Goal: Communication & Community: Answer question/provide support

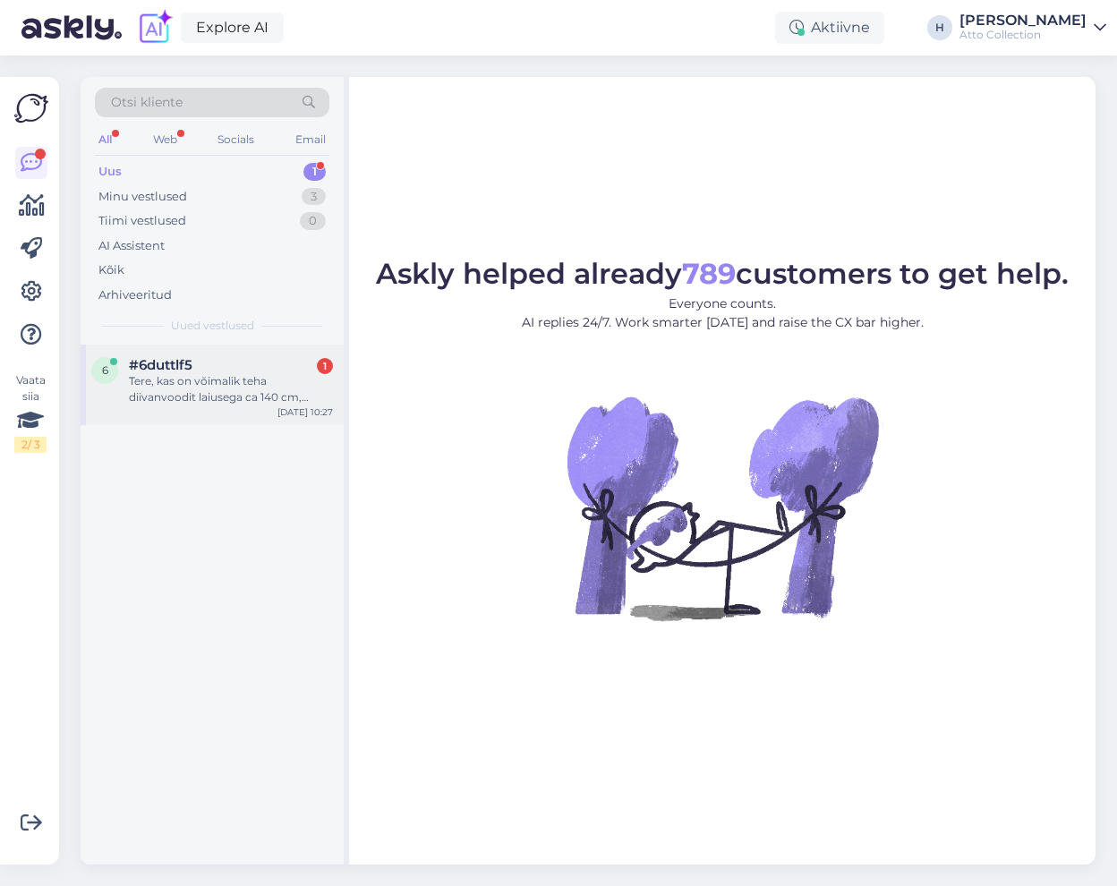
click at [167, 383] on div "Tere, kas on võimalik teha diivanvoodit laiusega ca 140 cm, madrats ca 110-120 …" at bounding box center [231, 389] width 204 height 32
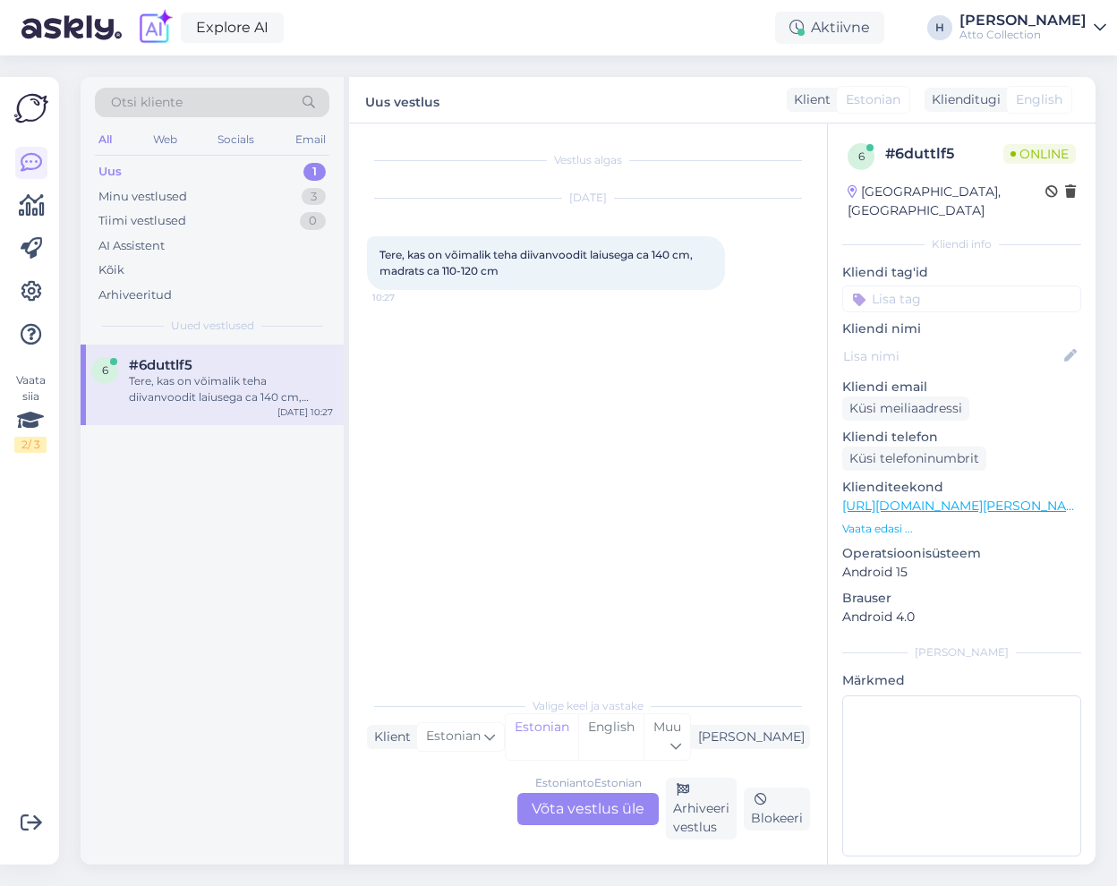
click at [589, 811] on div "Estonian to Estonian Võta vestlus üle" at bounding box center [587, 809] width 141 height 32
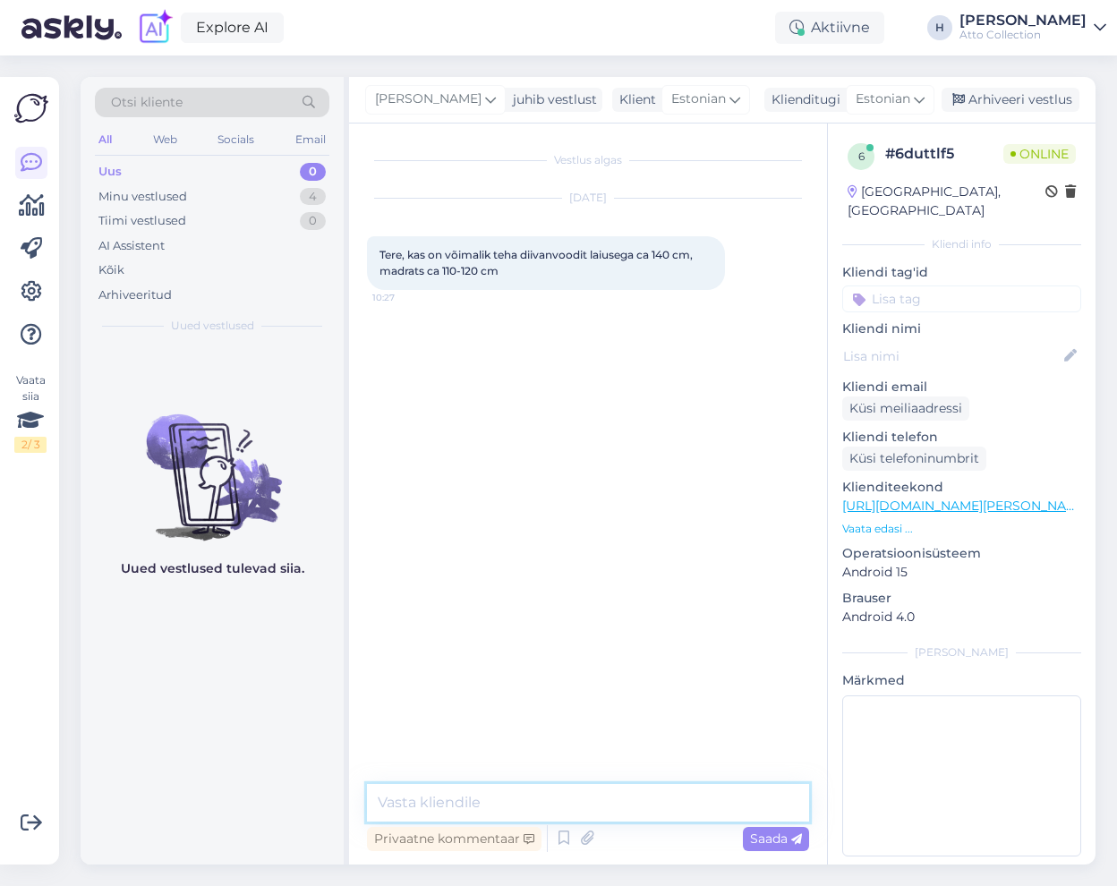
click at [502, 806] on textarea at bounding box center [588, 803] width 442 height 38
type textarea "Tere, mis mudel huvi pakub?"
click at [459, 799] on textarea at bounding box center [588, 803] width 442 height 38
type textarea "[PERSON_NAME]?"
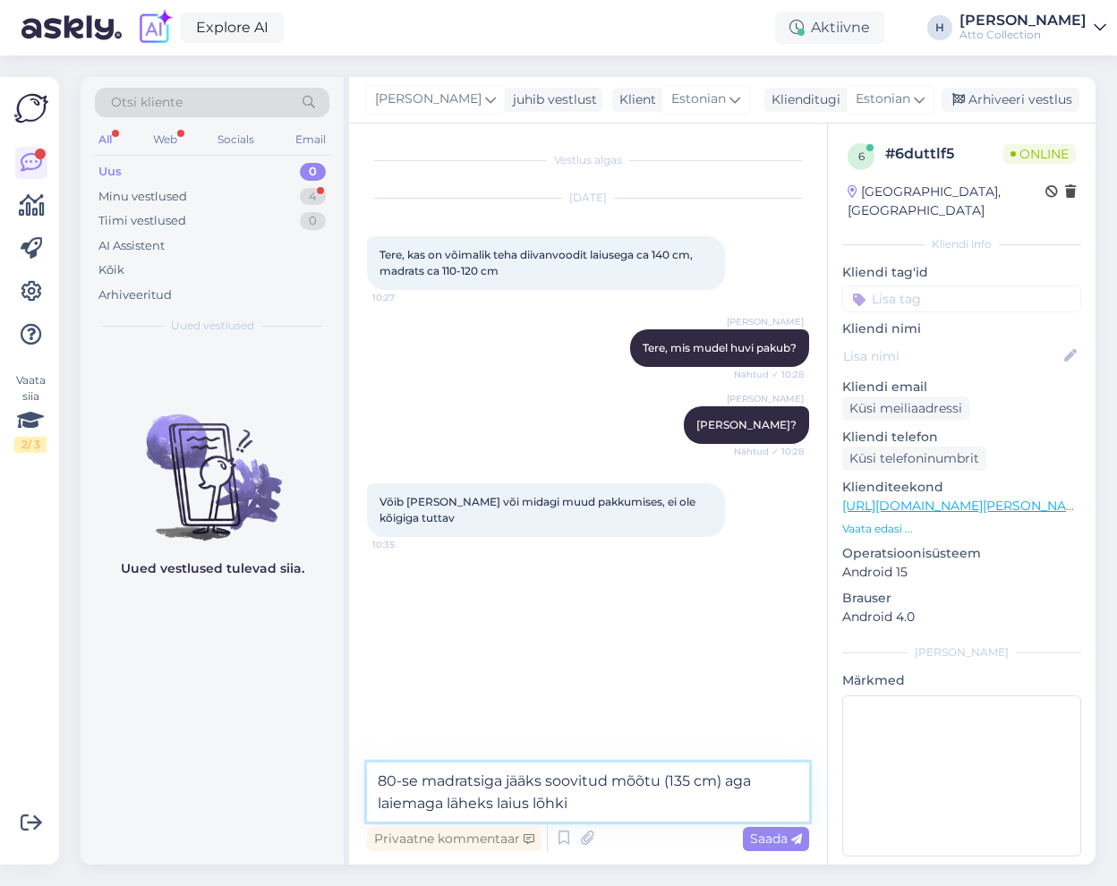
click at [599, 804] on textarea "80-se madratsiga jääks soovitud mõõtu (135 cm) aga laiemaga läheks laius lõhki" at bounding box center [588, 792] width 442 height 59
type textarea "80-se madratsiga jääks soovitud mõõtu (135 cm) aga laiemaga läheks laius lõhki …"
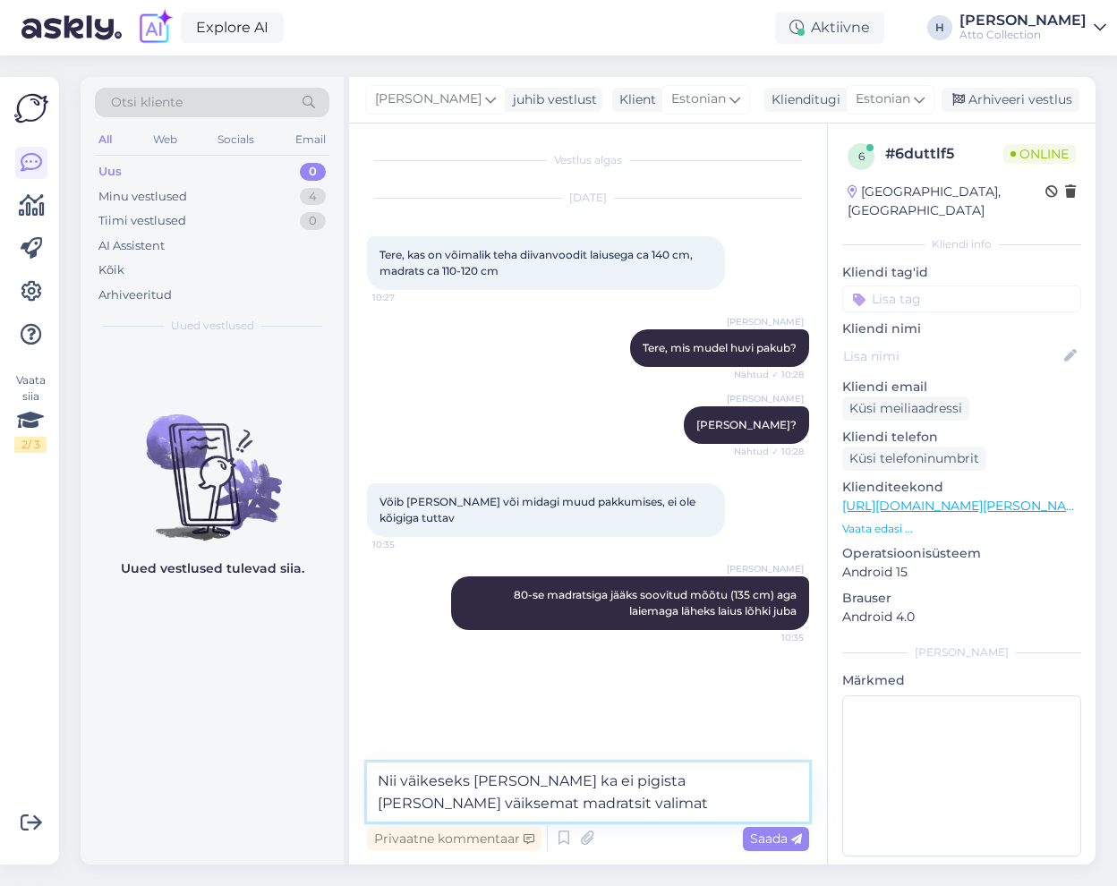
type textarea "Nii väikeseks [PERSON_NAME] ka ei pigista [PERSON_NAME] väiksemat madratsit val…"
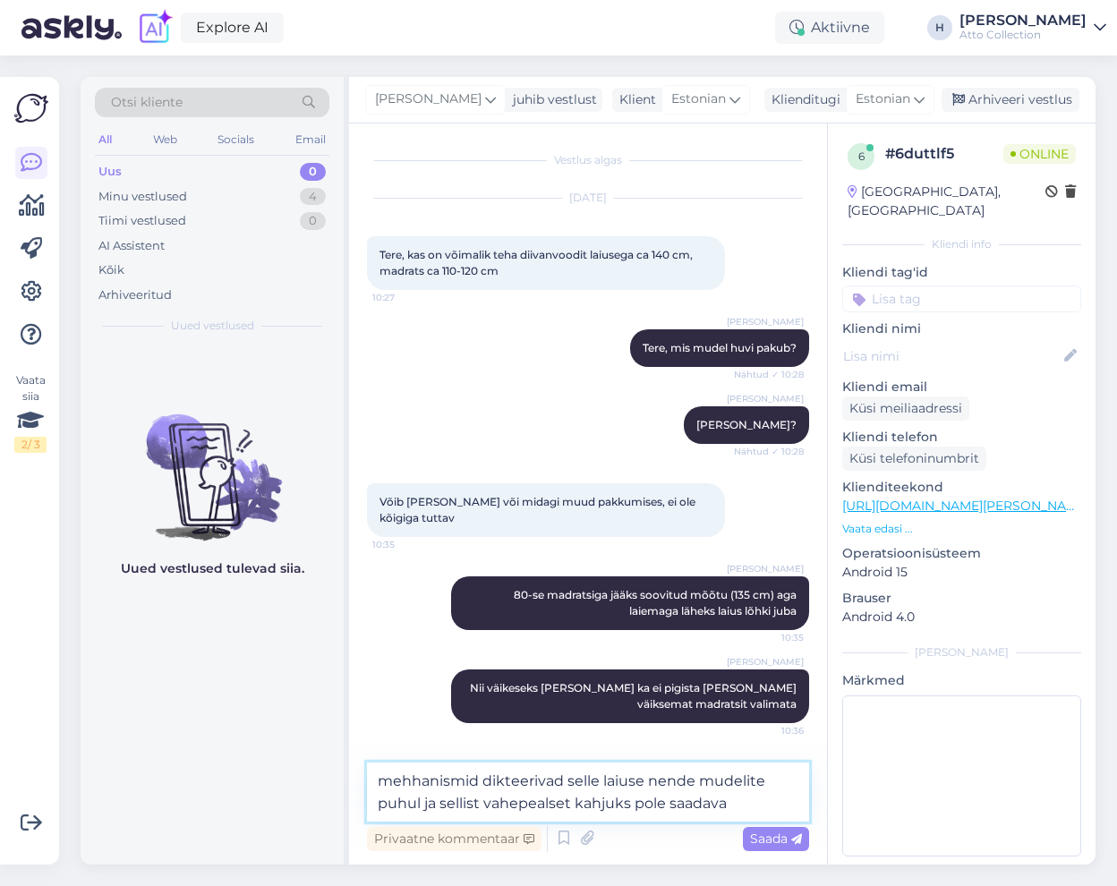
type textarea "mehhanismid dikteerivad selle laiuse nende mudelite puhul ja sellist vahepealse…"
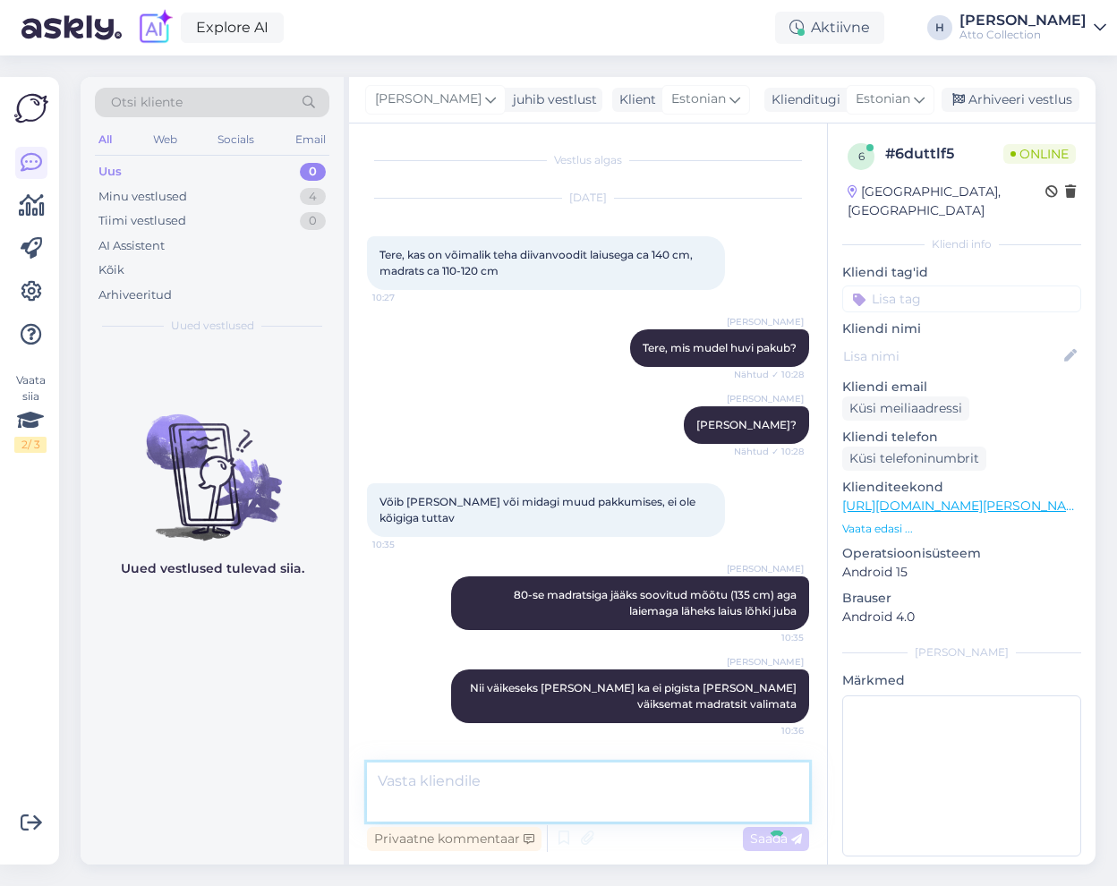
scroll to position [68, 0]
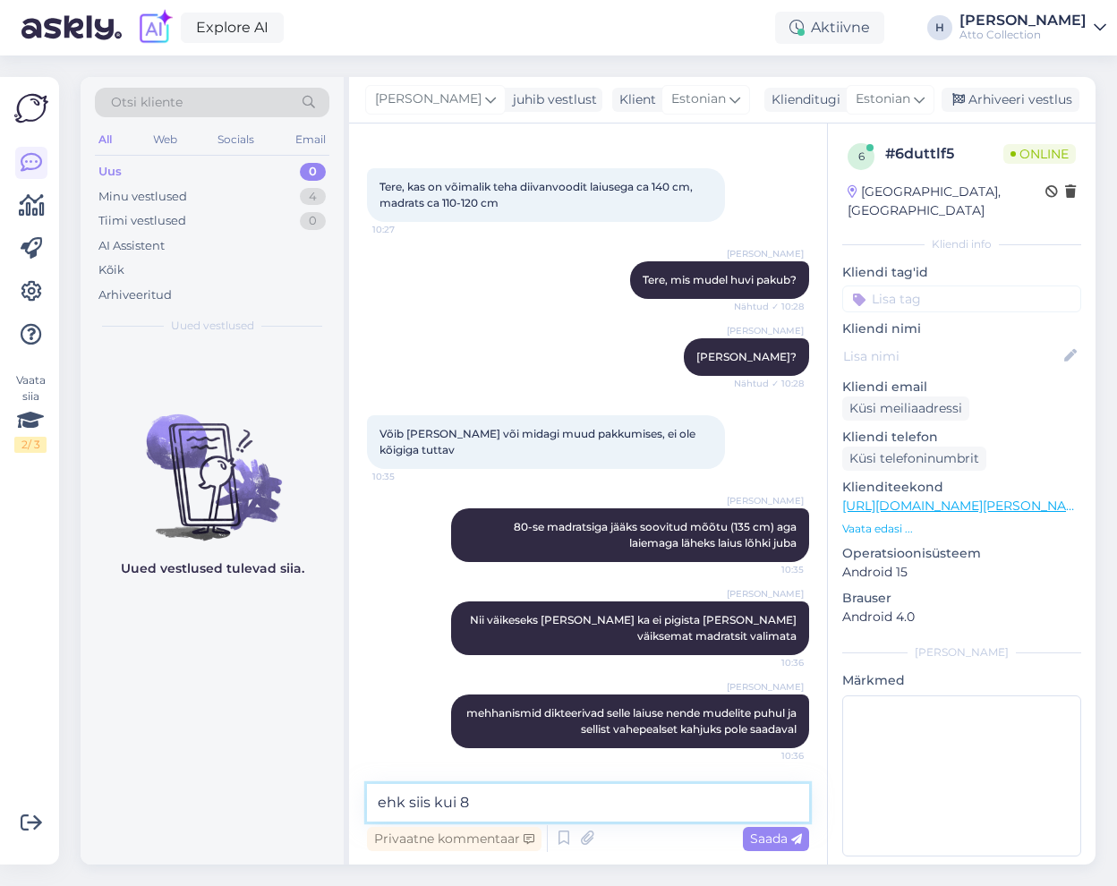
type textarea "ehk siis kui 80"
click at [474, 800] on textarea at bounding box center [588, 803] width 442 height 38
click at [655, 803] on textarea "120 mehheanismiga saaks teha" at bounding box center [588, 803] width 442 height 38
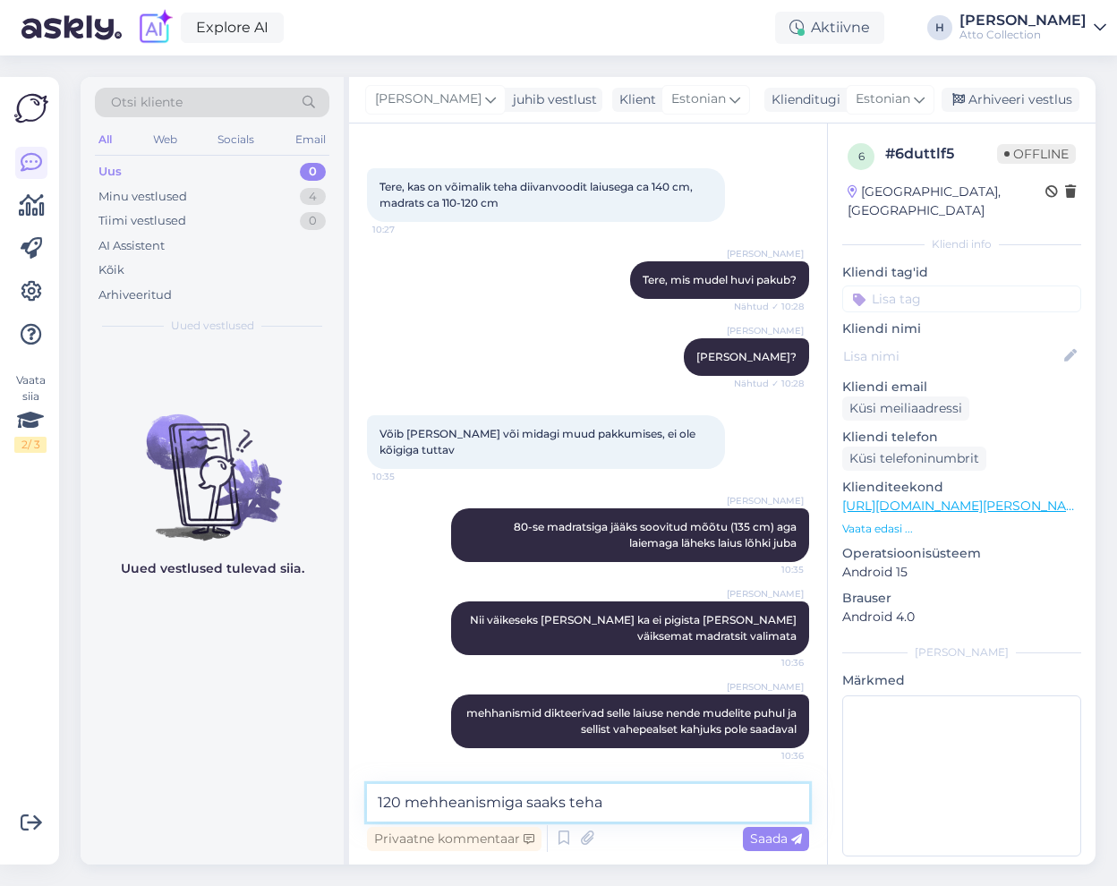
click at [655, 803] on textarea "120 mehheanismiga saaks teha" at bounding box center [588, 803] width 442 height 38
click at [643, 796] on textarea "120 mehheanismiga saaks teha" at bounding box center [588, 803] width 442 height 38
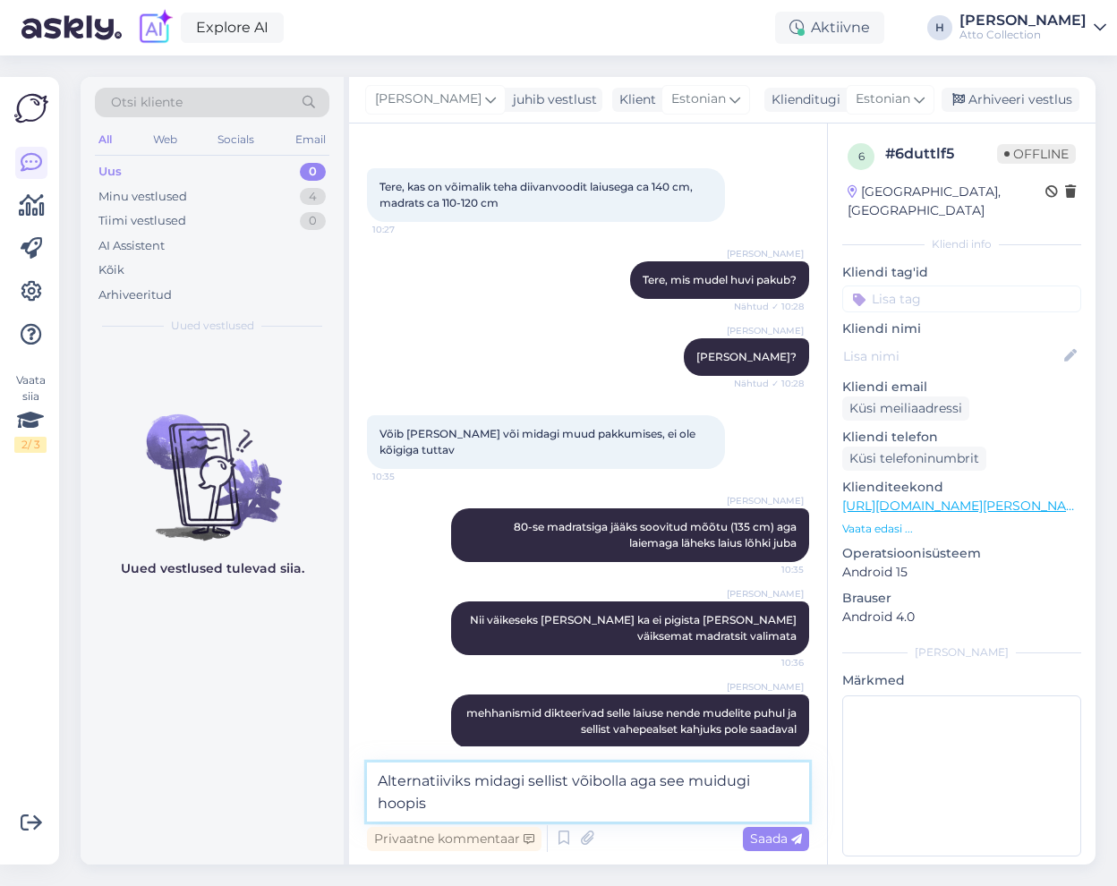
scroll to position [89, 0]
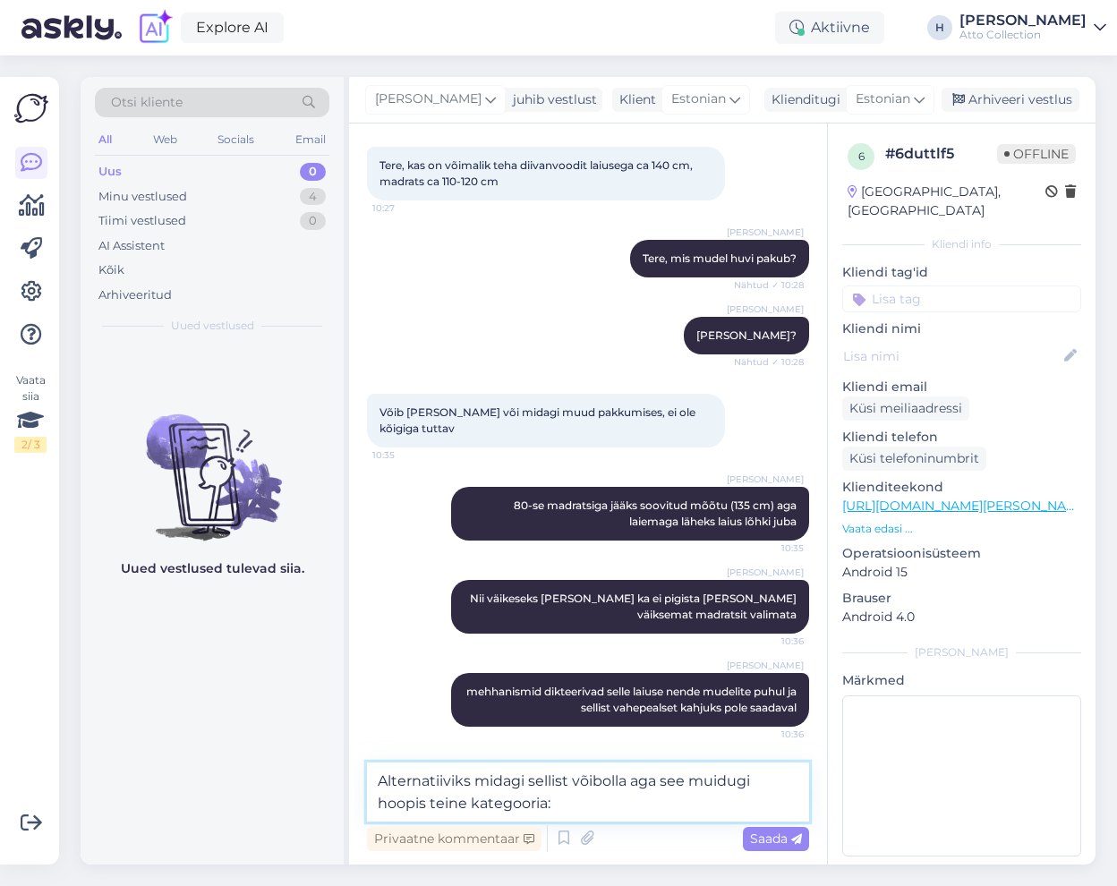
paste textarea "[URL][DOMAIN_NAME]"
type textarea "Alternatiiviks midagi sellist võibolla vaadata: [URL][DOMAIN_NAME]"
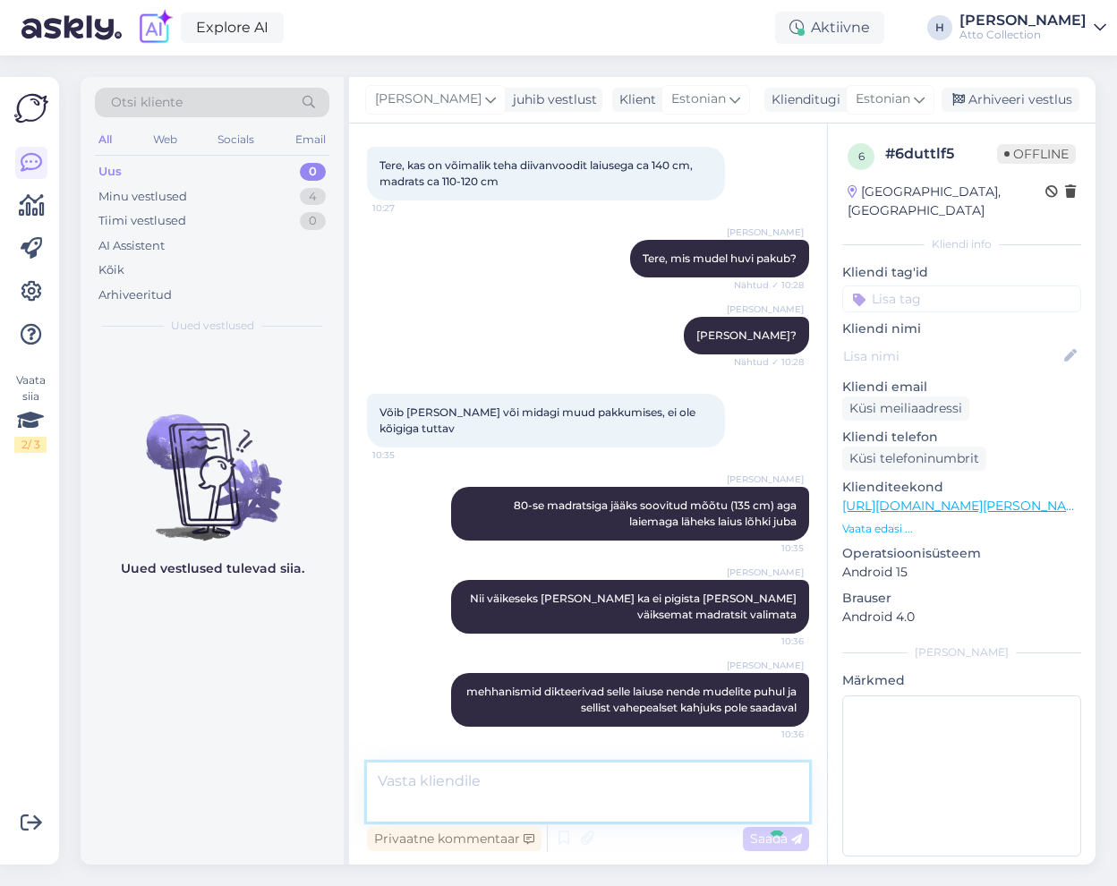
scroll to position [161, 0]
